Goal: Information Seeking & Learning: Learn about a topic

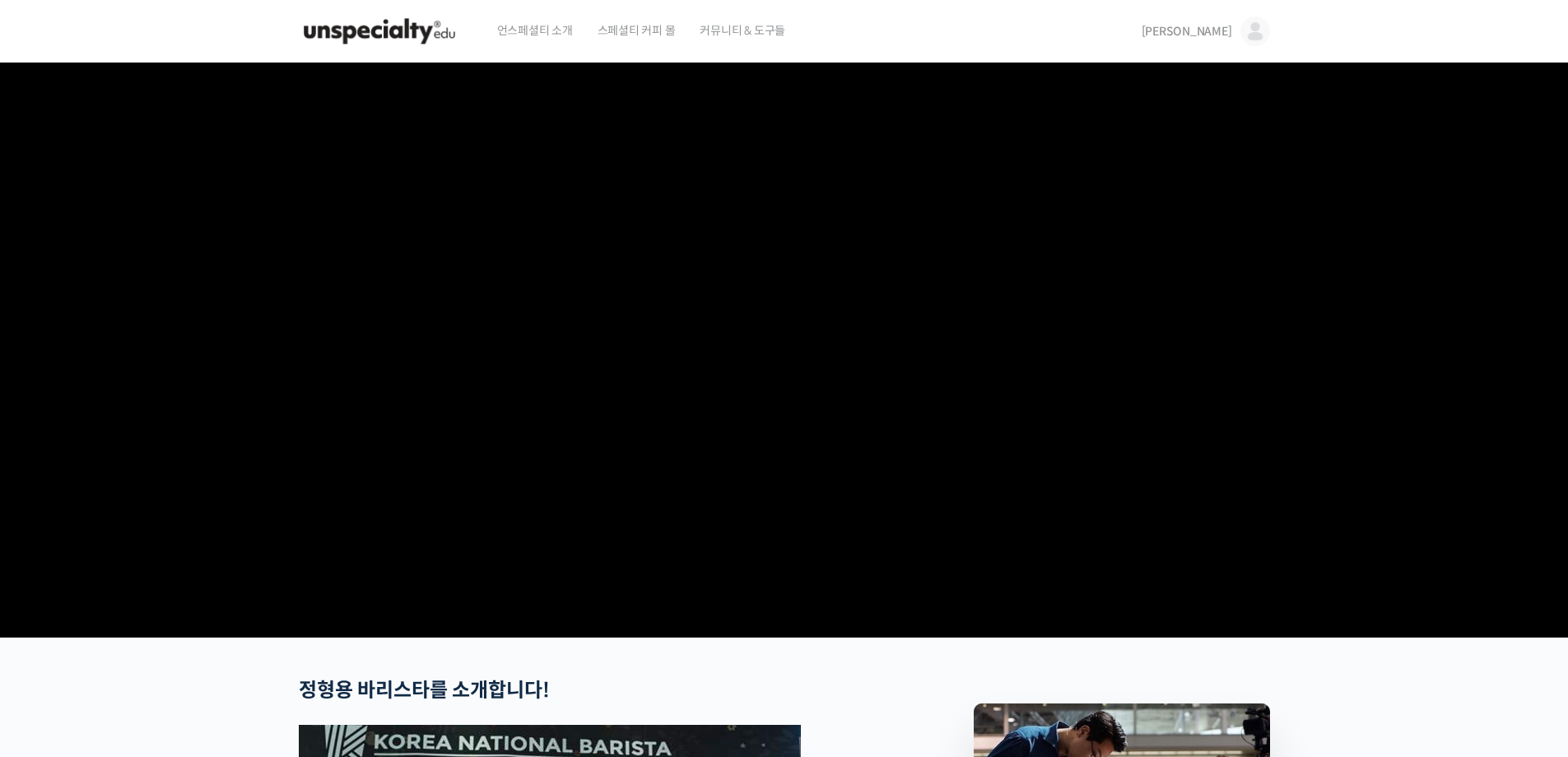
click at [1235, 36] on link "[PERSON_NAME]" at bounding box center [1207, 31] width 128 height 62
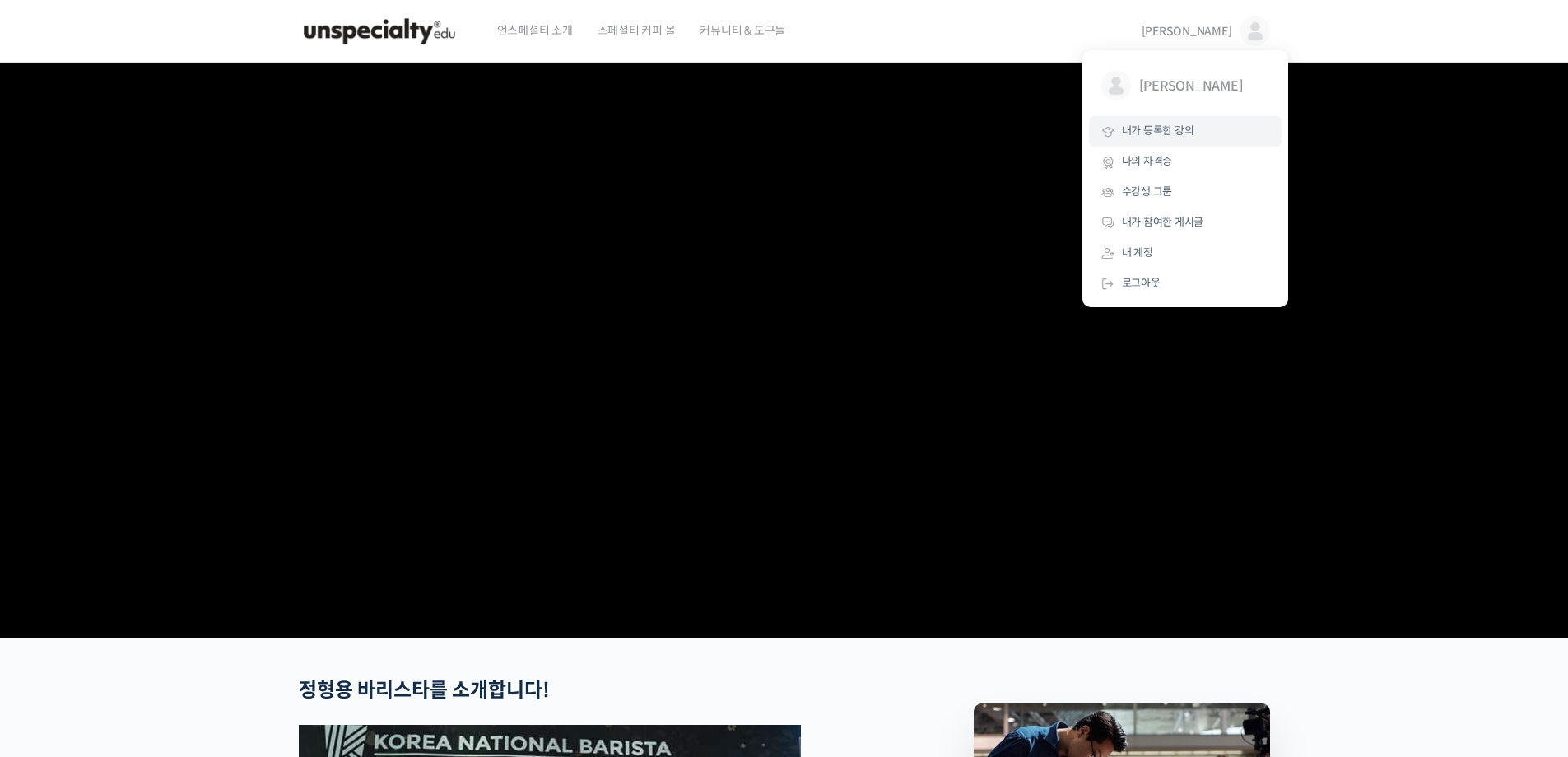
click at [1124, 132] on span "내가 등록한 강의" at bounding box center [1158, 130] width 72 height 14
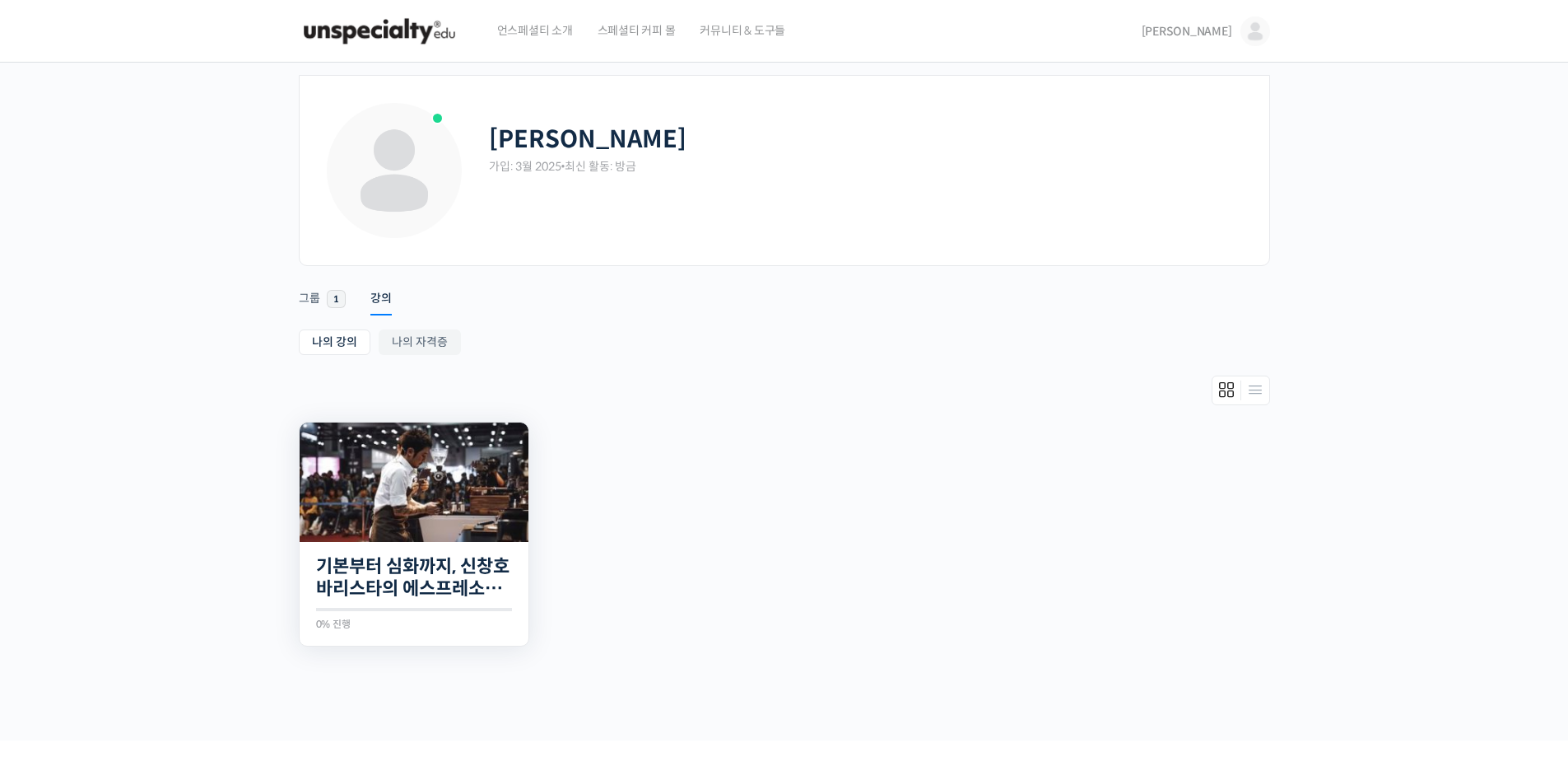
click at [389, 493] on img at bounding box center [414, 482] width 228 height 119
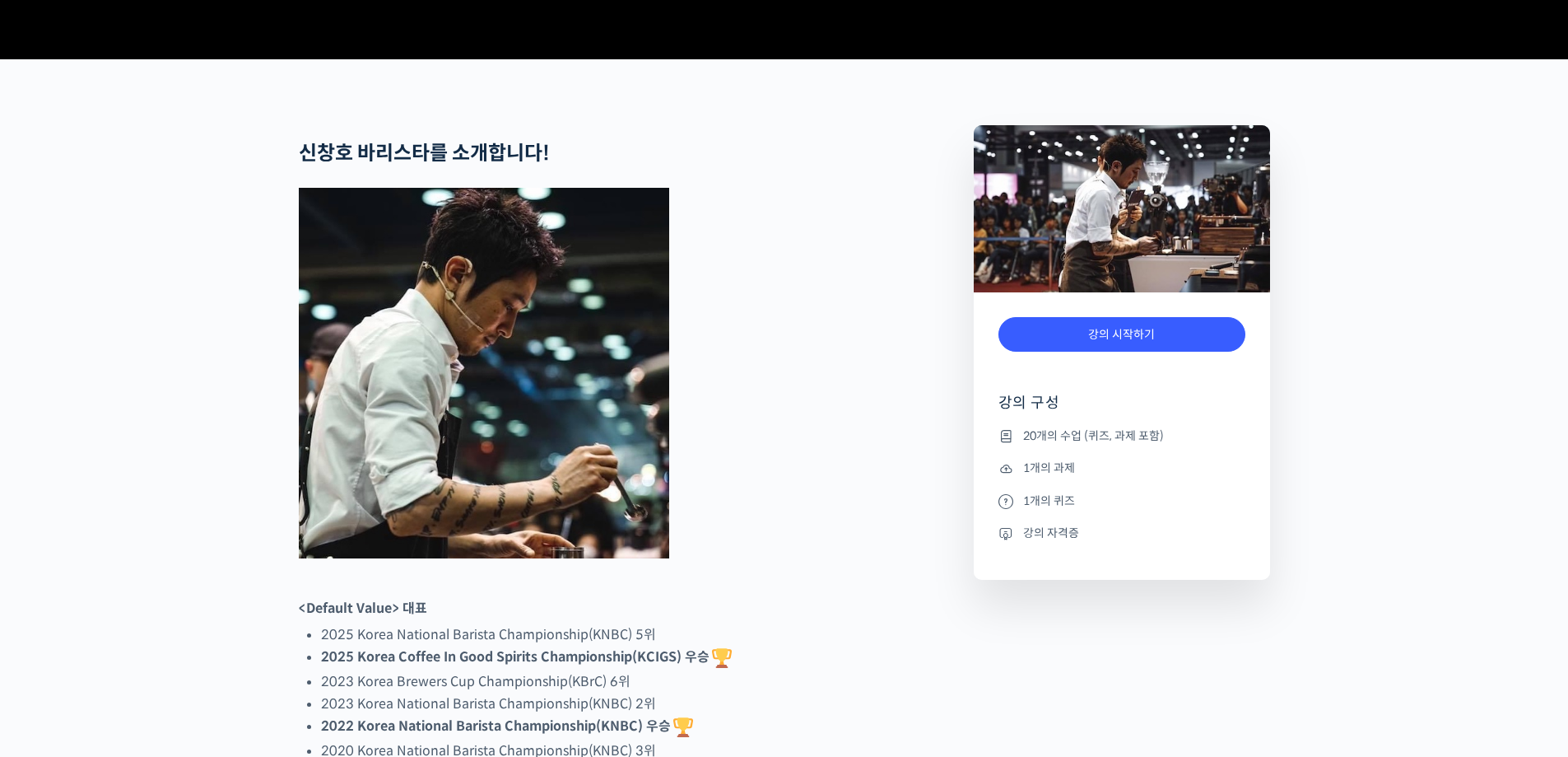
scroll to position [659, 0]
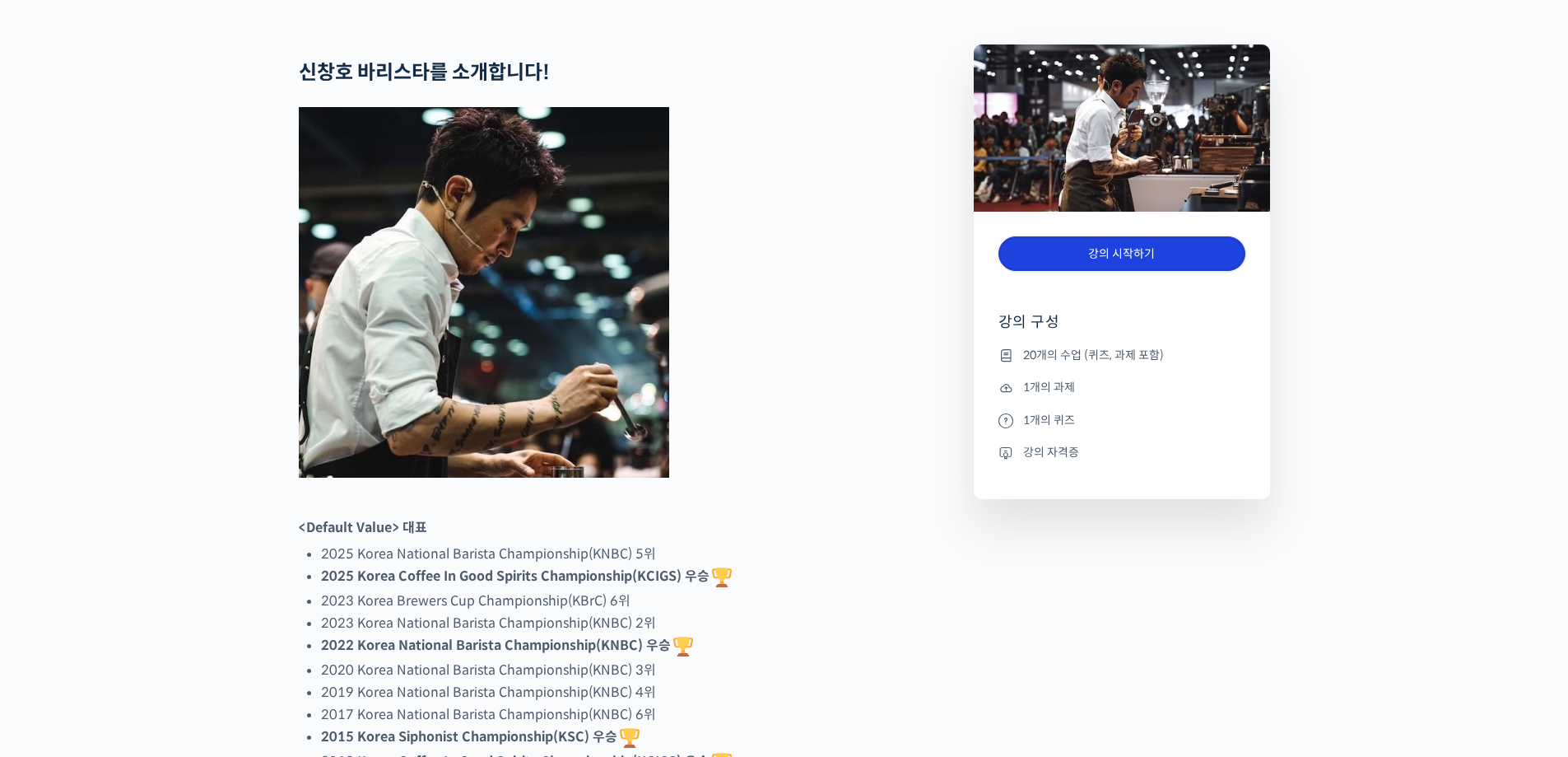
click at [1040, 272] on link "강의 시작하기" at bounding box center [1121, 254] width 247 height 36
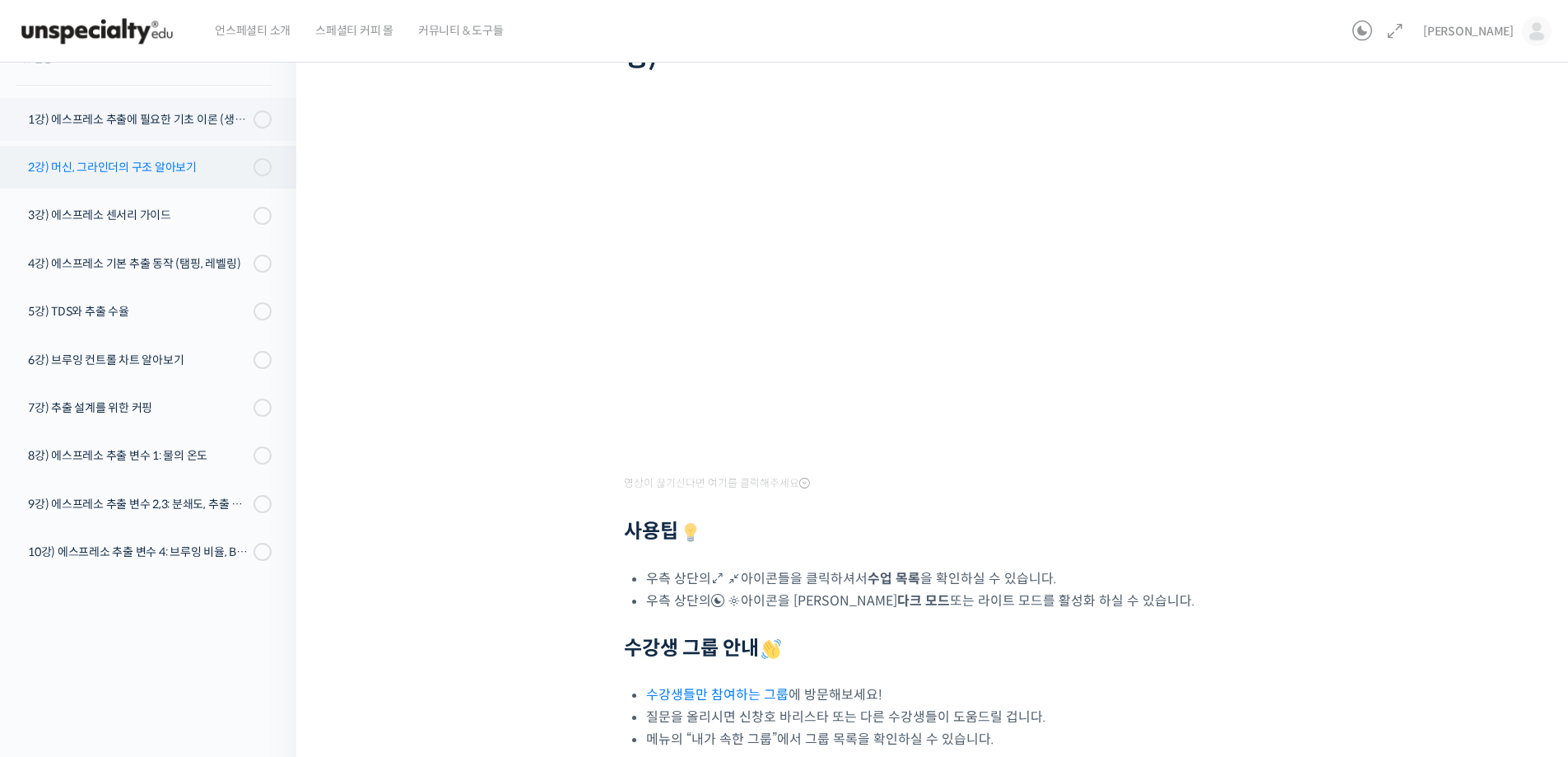
click at [124, 173] on div "2강) 머신, 그라인더의 구조 알아보기" at bounding box center [139, 167] width 220 height 18
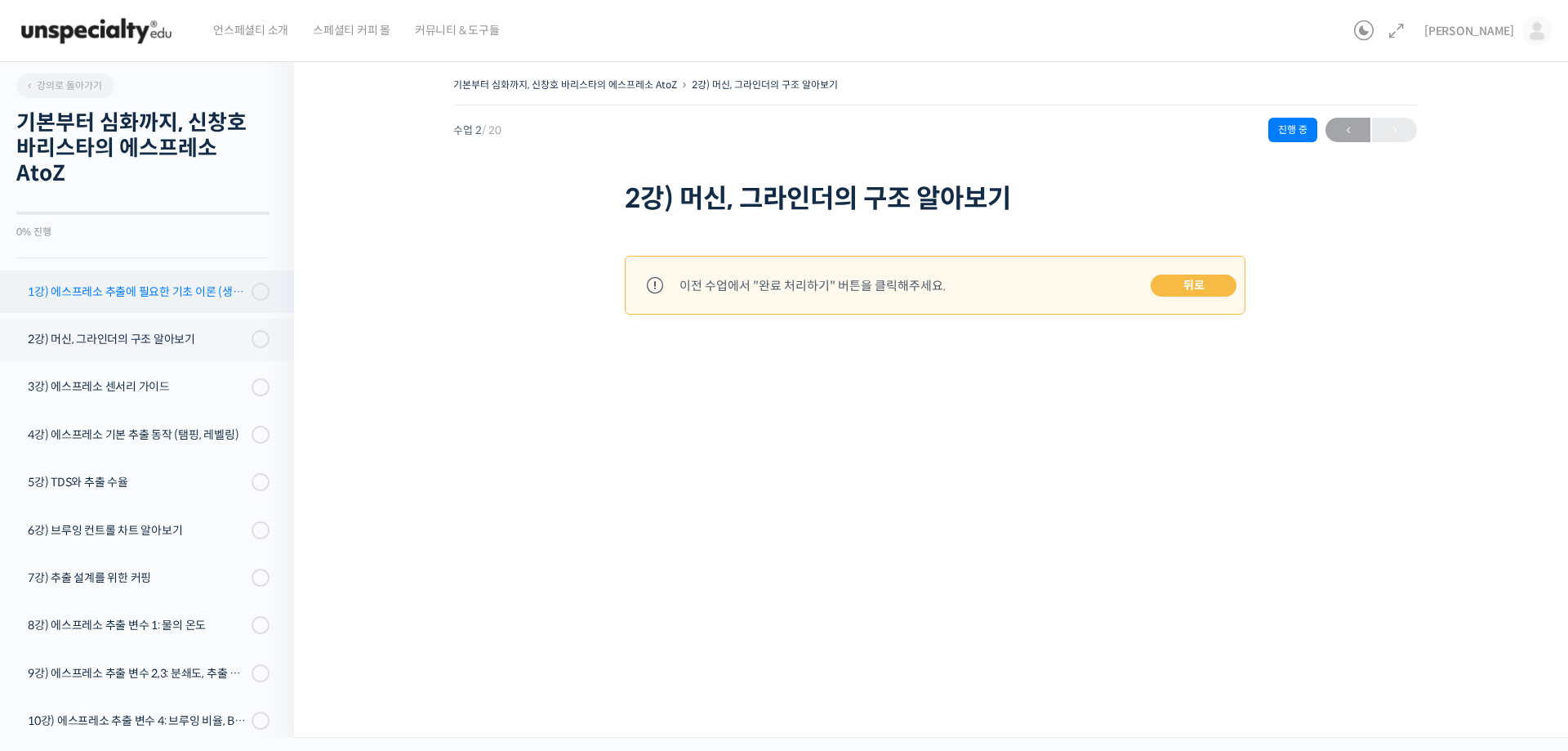
click at [129, 282] on div "1강) 에스프레소 추출에 필요한 기초 이론 (생두, 가공, 로스팅)" at bounding box center [137, 291] width 218 height 18
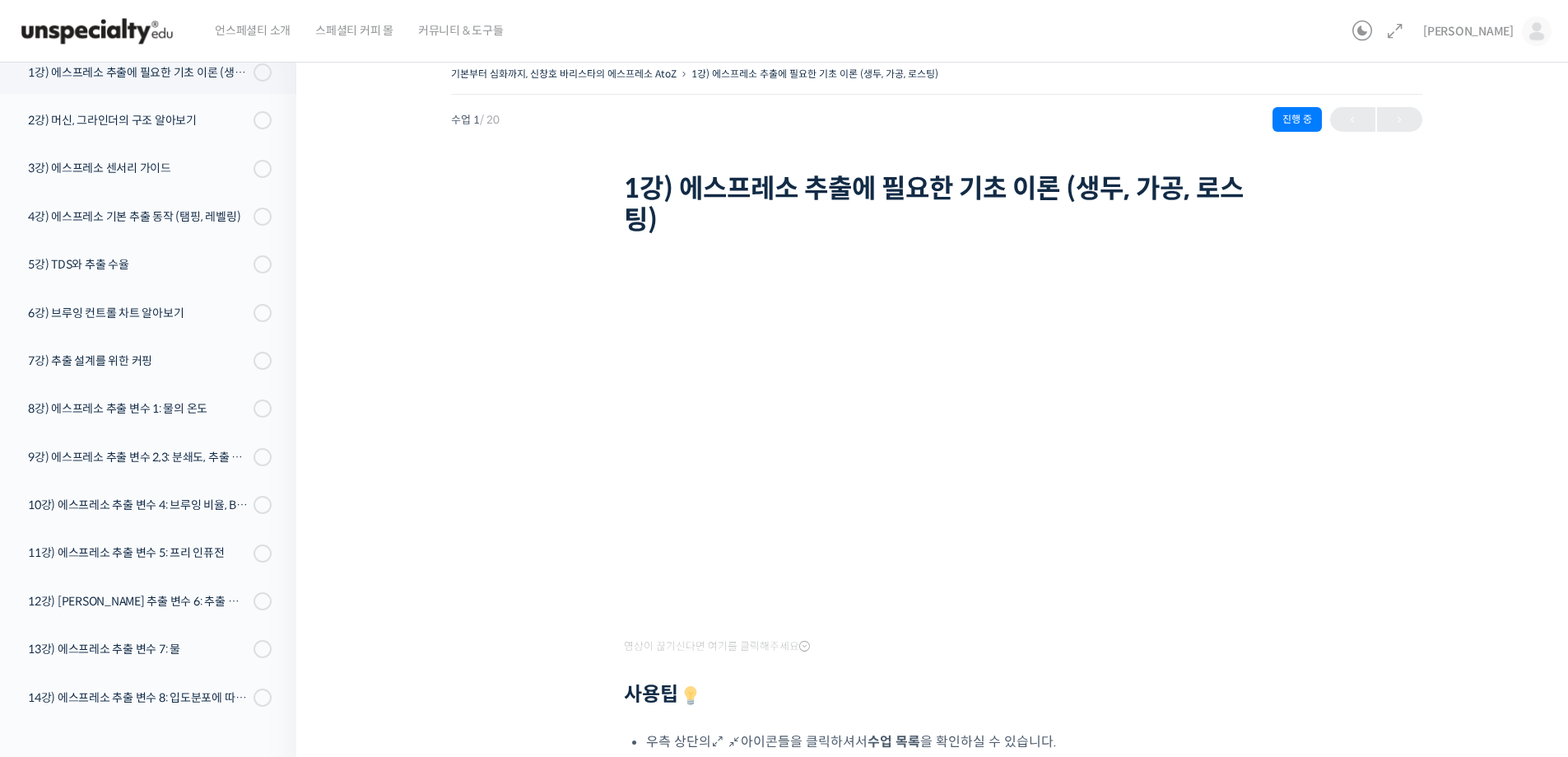
scroll to position [340, 0]
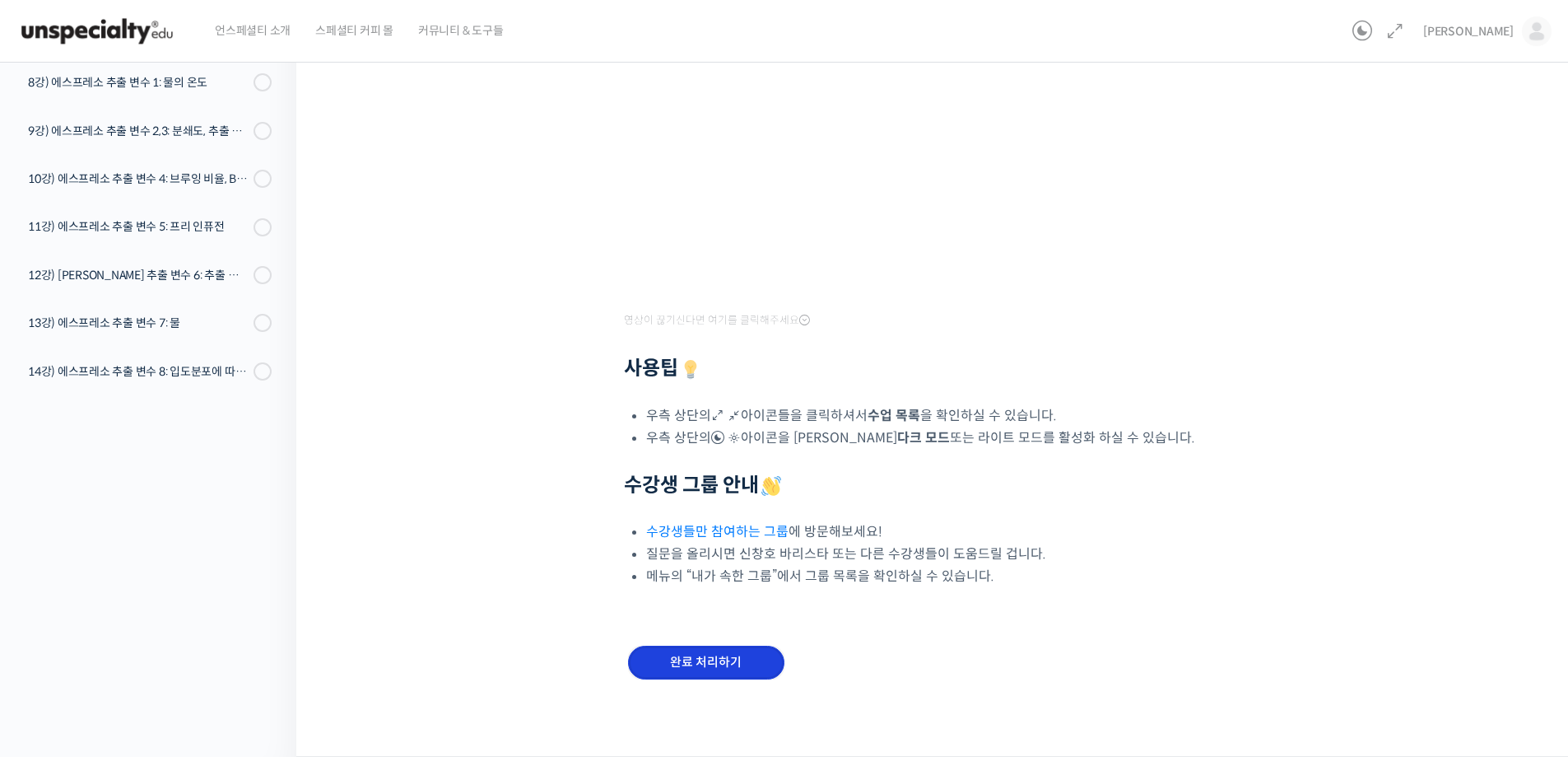
click at [719, 661] on input "완료 처리하기" at bounding box center [706, 662] width 156 height 34
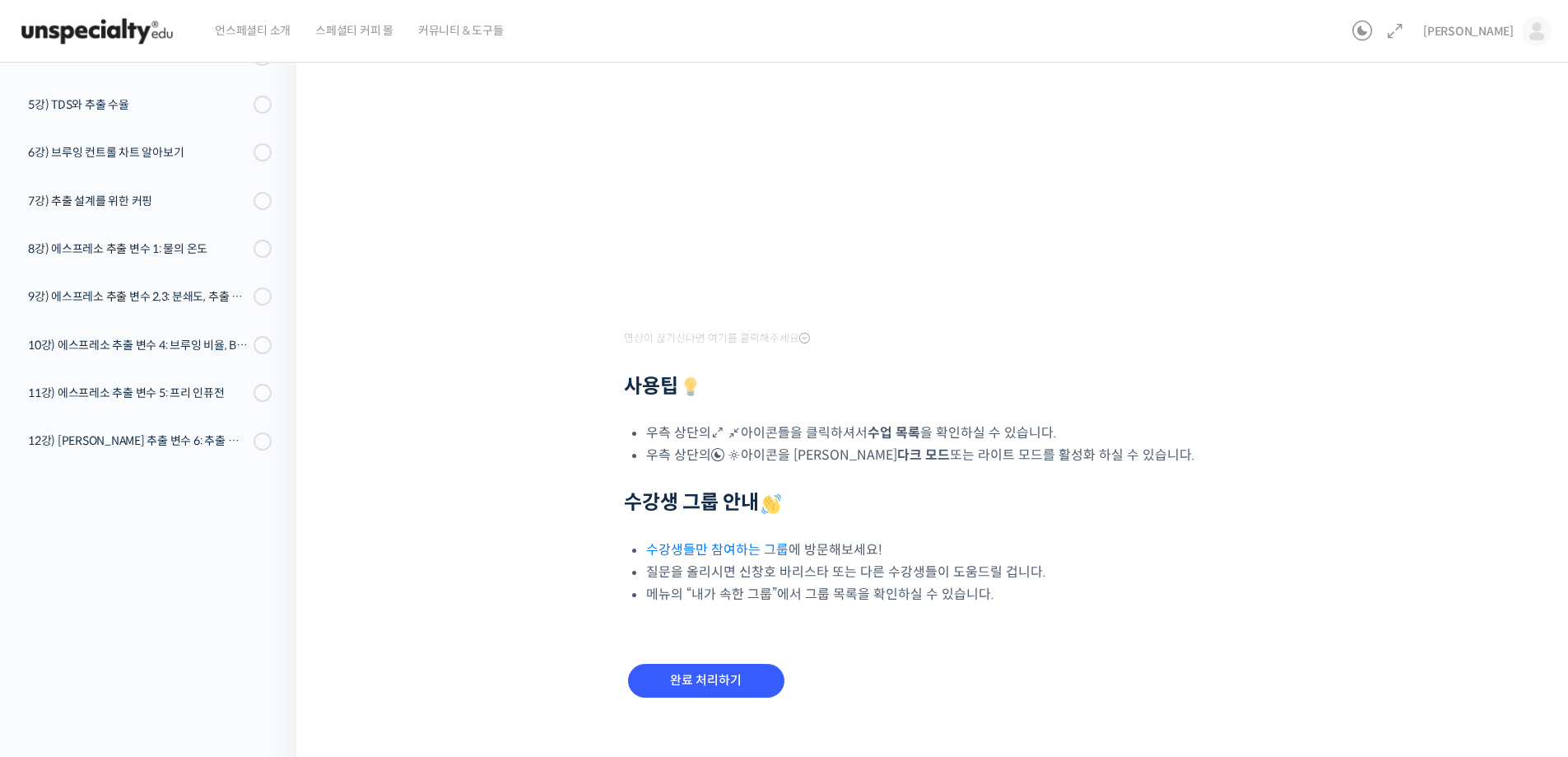
scroll to position [308, 0]
